Goal: Information Seeking & Learning: Check status

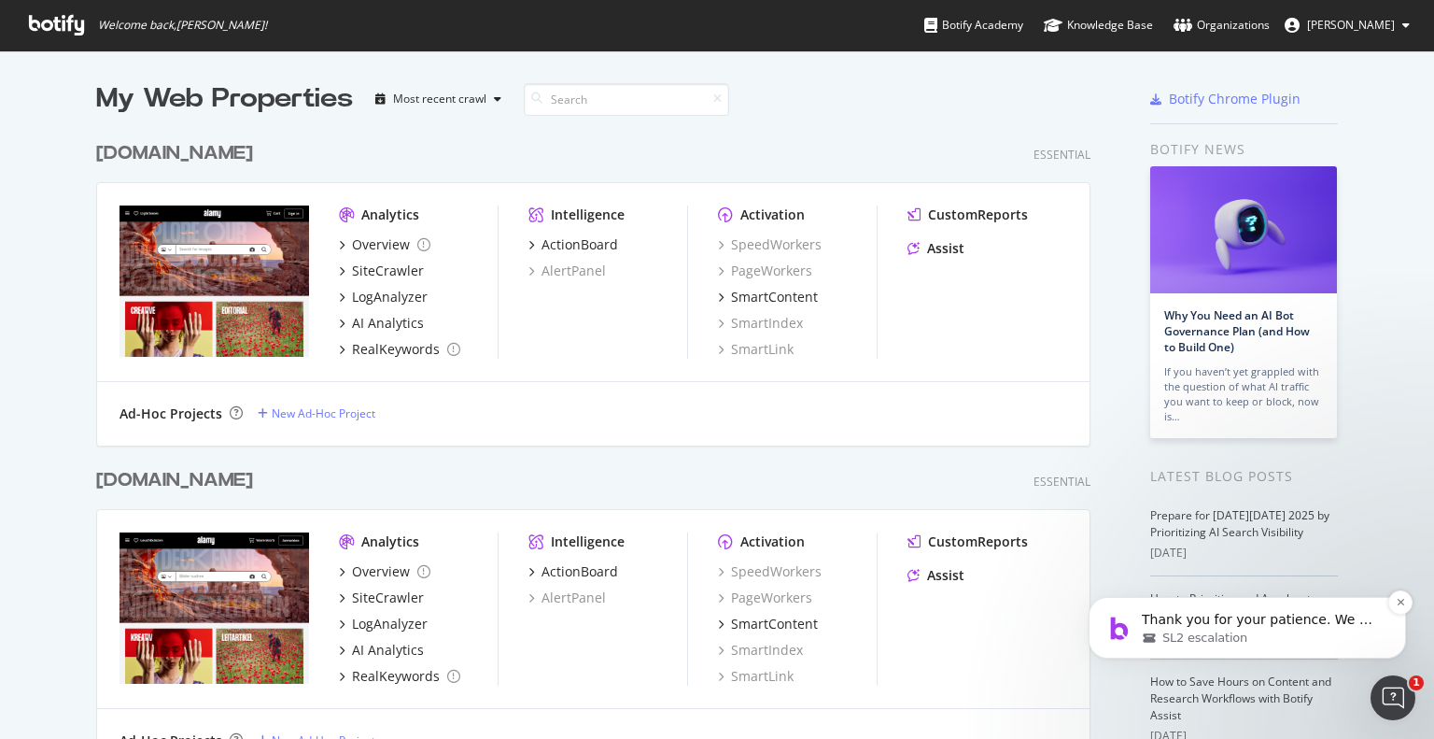
click at [1213, 633] on span "SL2 escalation" at bounding box center [1205, 637] width 85 height 17
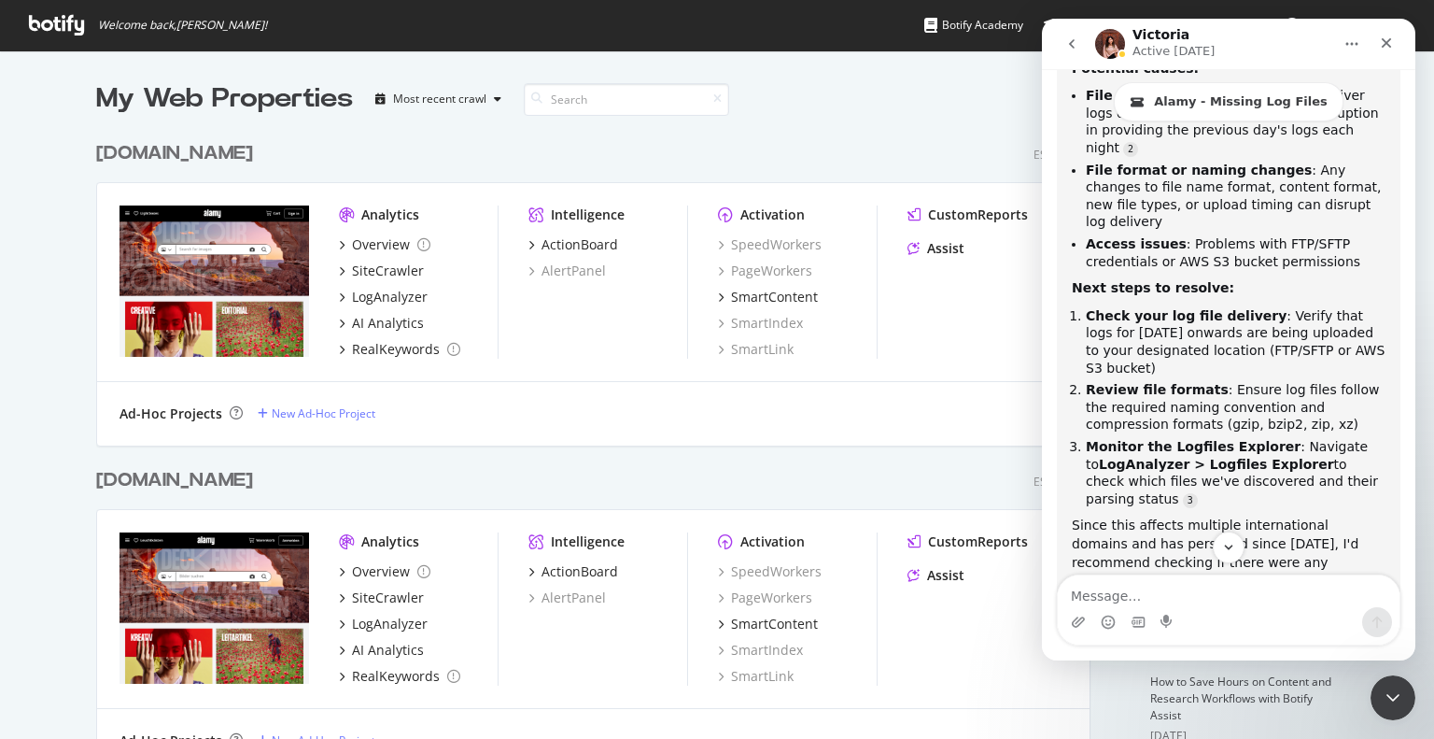
scroll to position [4854, 0]
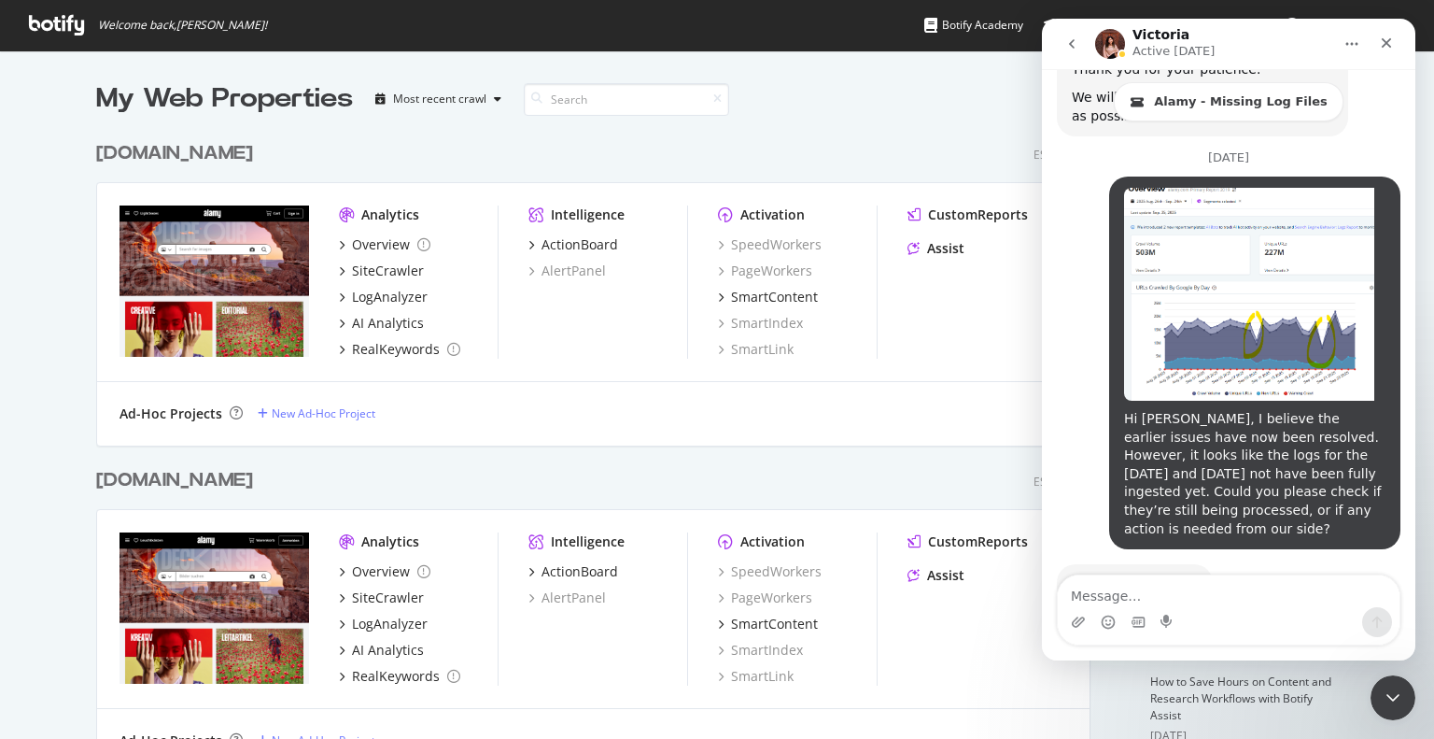
drag, startPoint x: 1412, startPoint y: 180, endPoint x: 2440, endPoint y: 687, distance: 1146.4
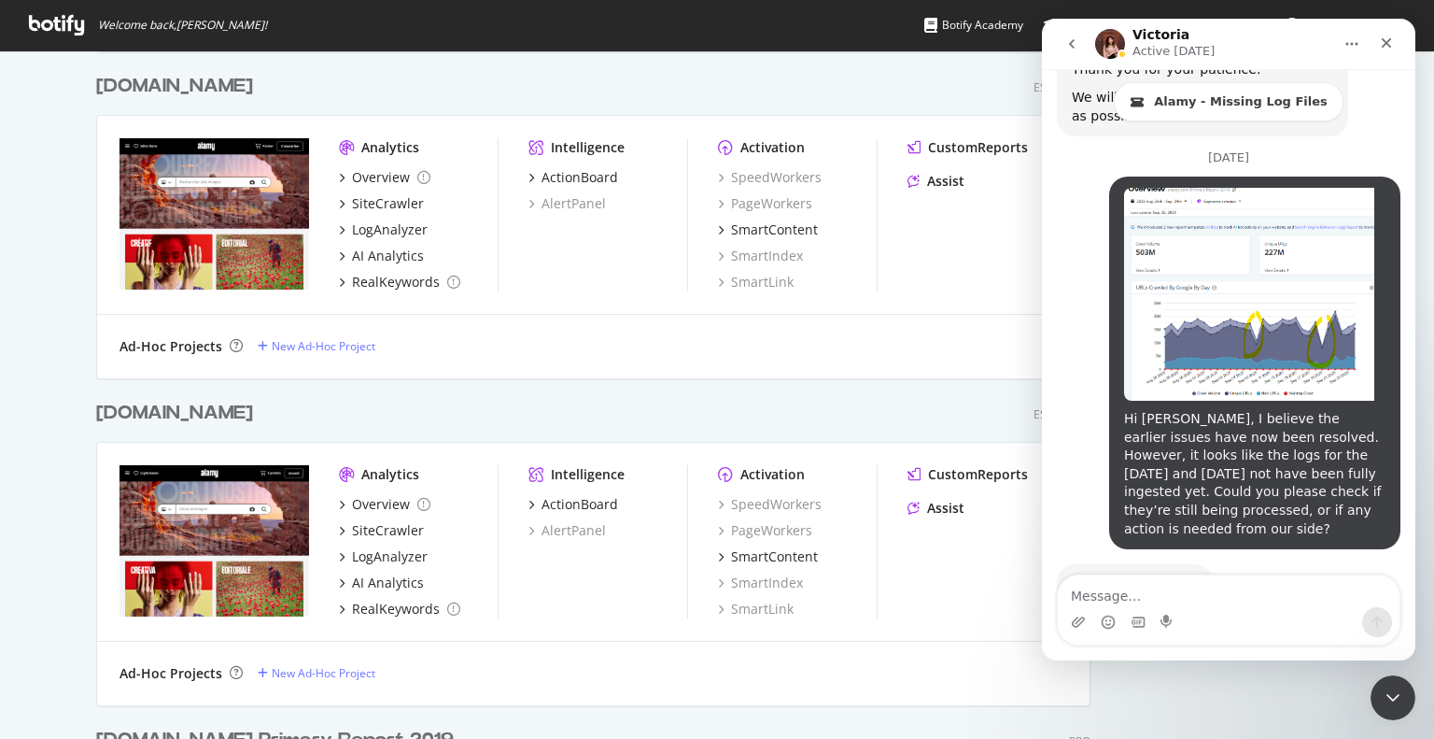
scroll to position [1180, 0]
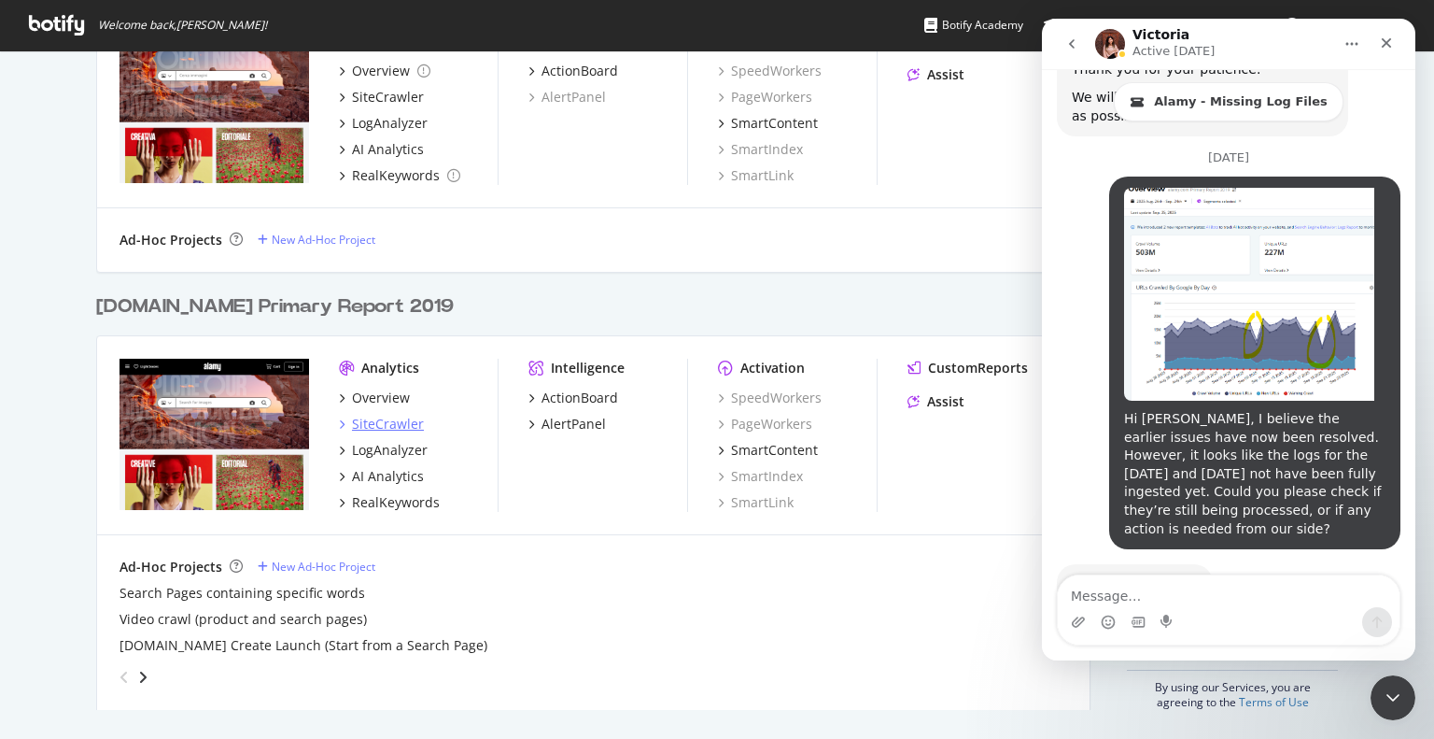
click at [378, 415] on div "SiteCrawler" at bounding box center [388, 424] width 72 height 19
